Goal: Navigation & Orientation: Go to known website

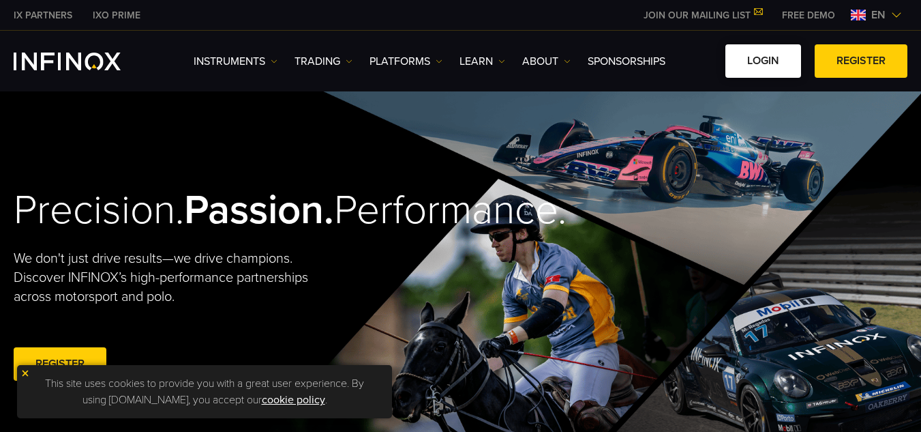
click at [765, 59] on link "LOGIN" at bounding box center [764, 60] width 76 height 33
click at [758, 72] on link "LOGIN" at bounding box center [764, 60] width 76 height 33
